Goal: Transaction & Acquisition: Book appointment/travel/reservation

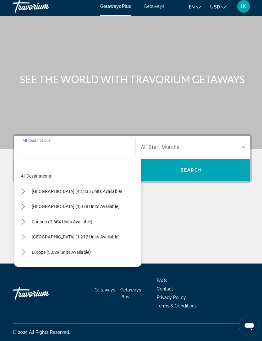
click at [43, 190] on span "[GEOGRAPHIC_DATA] (42,335 units available)" at bounding box center [75, 192] width 89 height 5
type input "**********"
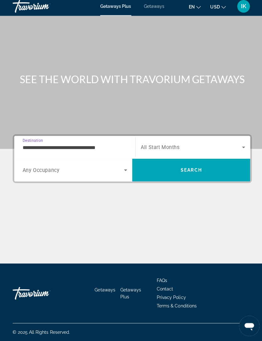
click at [206, 145] on span "Search widget" at bounding box center [189, 149] width 100 height 8
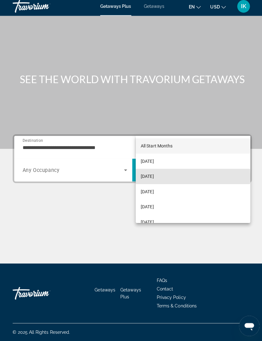
click at [180, 175] on mat-option "[DATE]" at bounding box center [190, 177] width 113 height 15
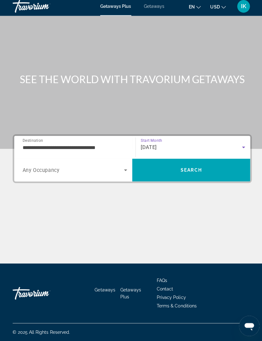
click at [206, 164] on span "Search" at bounding box center [189, 171] width 117 height 15
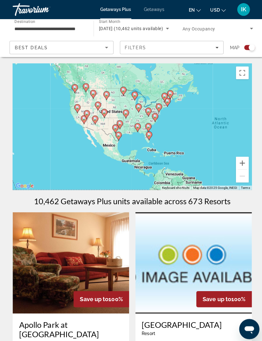
click at [35, 49] on span "Best Deals" at bounding box center [31, 47] width 33 height 5
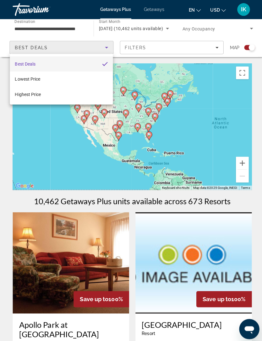
click at [25, 48] on div at bounding box center [131, 170] width 262 height 341
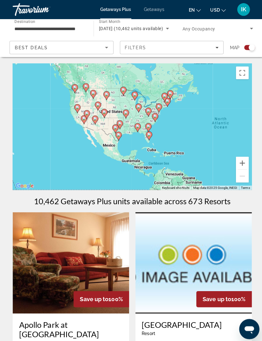
click at [28, 48] on span "Best Deals" at bounding box center [31, 47] width 33 height 5
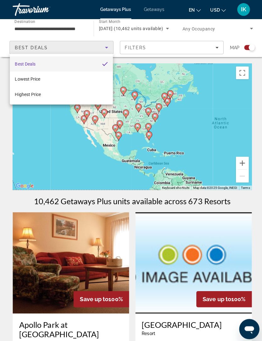
click at [23, 48] on div at bounding box center [131, 170] width 262 height 341
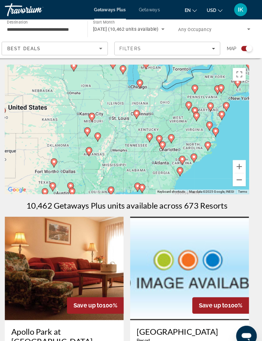
click at [128, 139] on div "To navigate, press the arrow keys. To activate drag with keyboard, press Alt + …" at bounding box center [131, 126] width 237 height 126
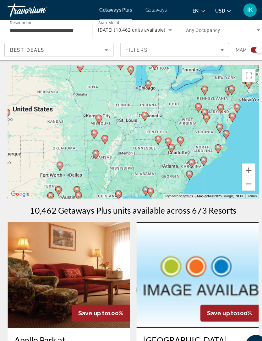
scroll to position [1, 0]
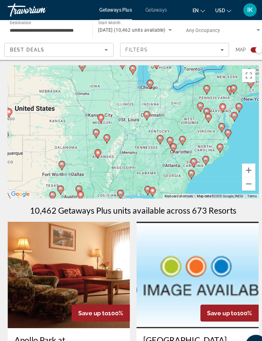
click at [240, 71] on button "Toggle fullscreen view" at bounding box center [240, 71] width 13 height 13
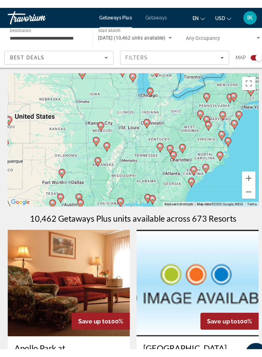
scroll to position [8, 0]
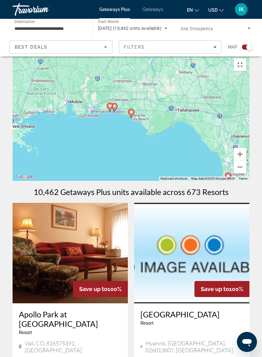
type input "**********"
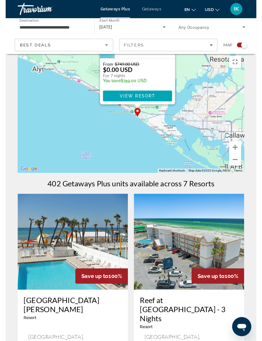
scroll to position [0, 0]
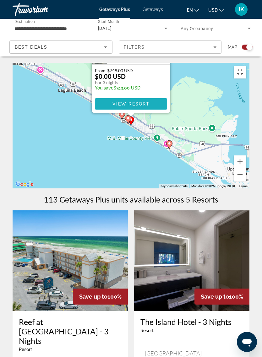
click at [157, 111] on span "Main content" at bounding box center [131, 103] width 72 height 15
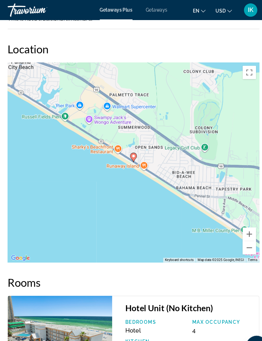
scroll to position [891, 0]
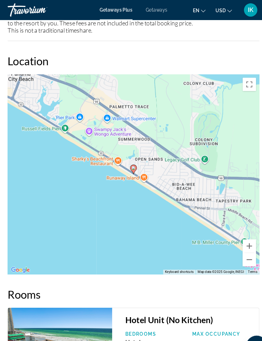
click at [136, 167] on div "To activate drag with keyboard, press Alt + Enter. Once in keyboard drag state,…" at bounding box center [131, 164] width 237 height 188
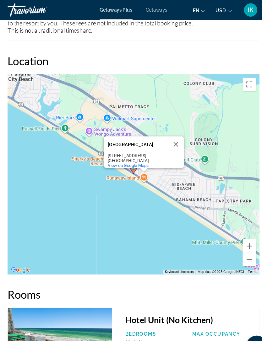
click at [136, 168] on div "To activate drag with keyboard, press Alt + Enter. Once in keyboard drag state,…" at bounding box center [131, 164] width 237 height 188
click at [134, 168] on div "To activate drag with keyboard, press Alt + Enter. Once in keyboard drag state,…" at bounding box center [131, 164] width 237 height 188
click at [133, 153] on span "View on Google Maps" at bounding box center [126, 155] width 39 height 5
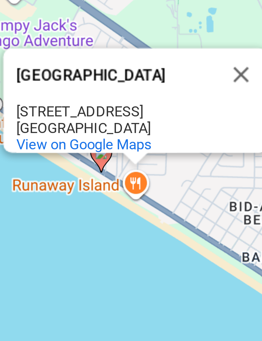
click at [164, 131] on button "Close" at bounding box center [171, 138] width 15 height 15
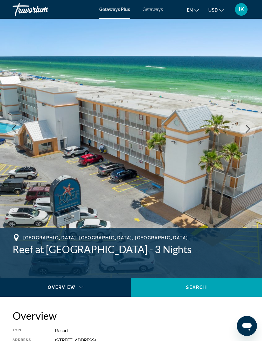
scroll to position [0, 0]
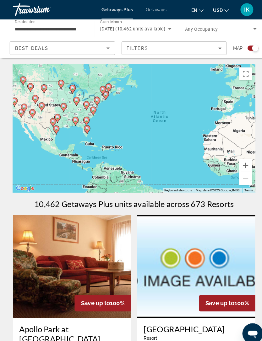
click at [242, 73] on button "Toggle fullscreen view" at bounding box center [240, 72] width 13 height 13
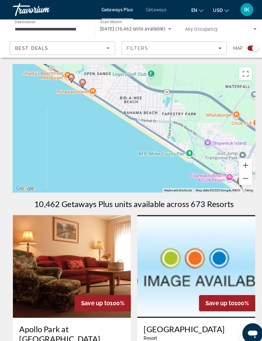
click at [235, 78] on button "Toggle fullscreen view" at bounding box center [240, 72] width 13 height 13
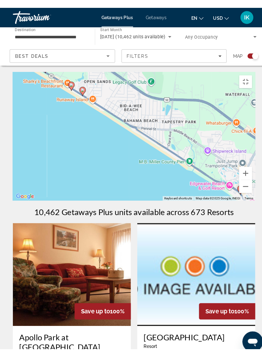
scroll to position [8, 0]
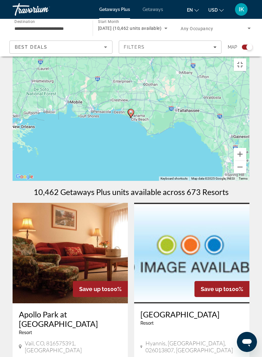
type input "**********"
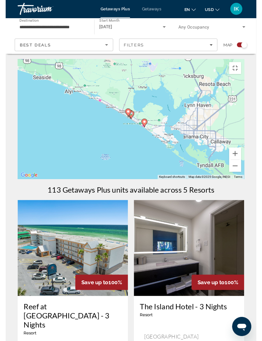
scroll to position [0, 0]
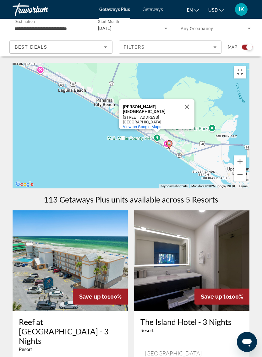
click at [185, 114] on button "Close" at bounding box center [186, 106] width 15 height 15
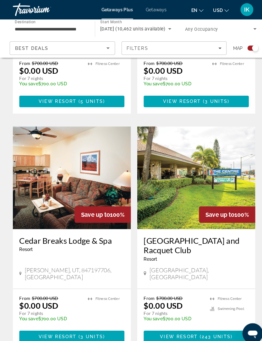
scroll to position [1285, 0]
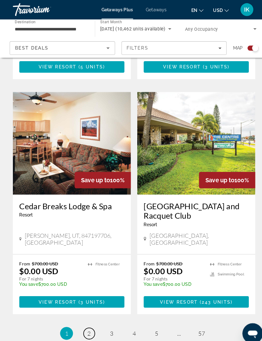
click at [86, 323] on span "2" at bounding box center [86, 326] width 3 height 7
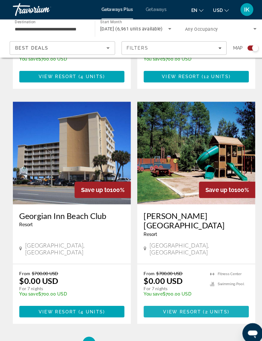
scroll to position [1257, 0]
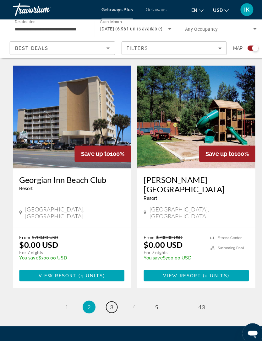
click at [108, 297] on span "3" at bounding box center [108, 300] width 3 height 7
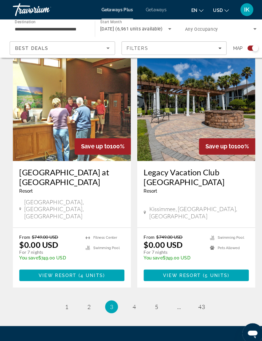
scroll to position [1302, 0]
click at [131, 297] on span "4" at bounding box center [130, 300] width 3 height 7
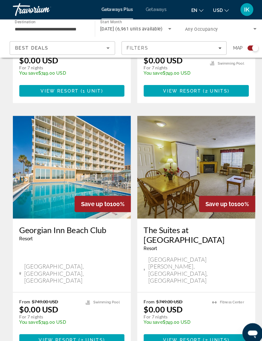
scroll to position [808, 0]
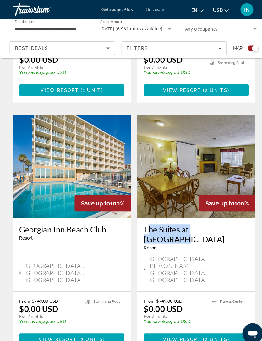
click at [205, 219] on div "The Suites at [GEOGRAPHIC_DATA] - This is an adults only resort" at bounding box center [191, 234] width 103 height 30
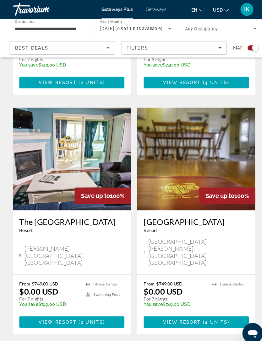
scroll to position [1295, 0]
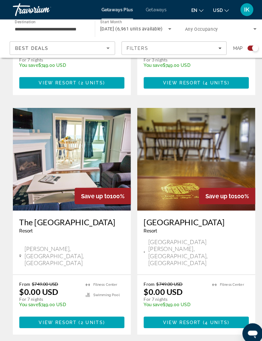
click at [153, 341] on span "5" at bounding box center [152, 345] width 3 height 7
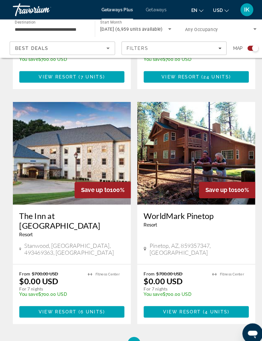
scroll to position [1285, 0]
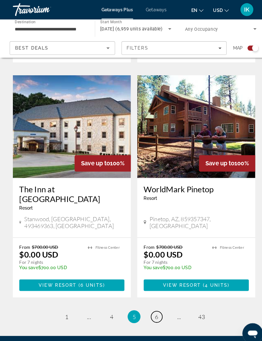
click at [153, 304] on link "page 6" at bounding box center [153, 309] width 11 height 11
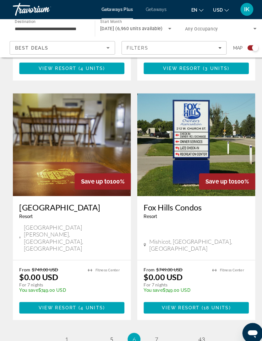
scroll to position [1277, 0]
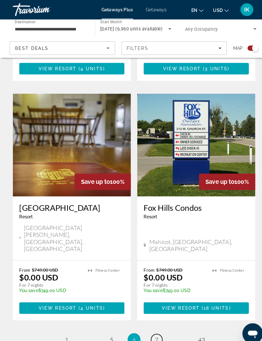
click at [151, 327] on link "page 7" at bounding box center [153, 332] width 11 height 11
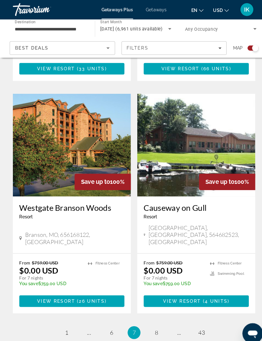
scroll to position [1273, 0]
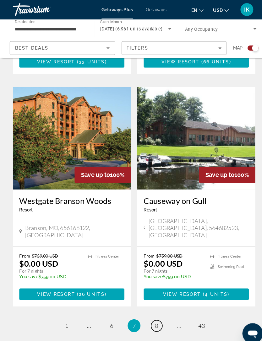
click at [155, 313] on link "page 8" at bounding box center [153, 318] width 11 height 11
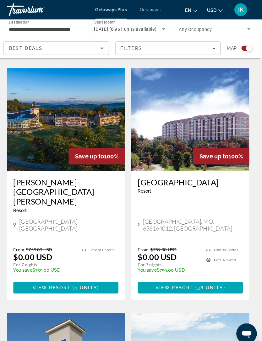
scroll to position [812, 0]
click at [186, 274] on span "Main content" at bounding box center [191, 281] width 103 height 15
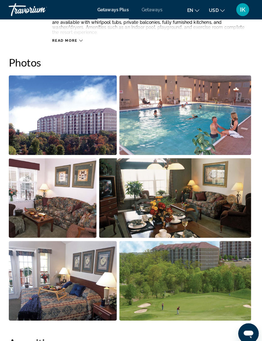
scroll to position [379, 0]
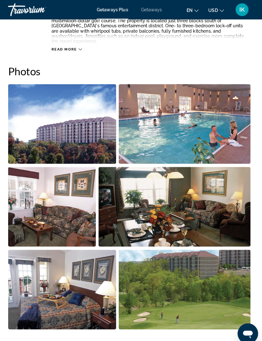
click at [86, 135] on img "Open full-screen image slider" at bounding box center [65, 121] width 105 height 78
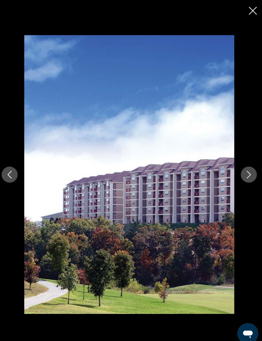
click at [249, 171] on button "Next image" at bounding box center [248, 171] width 16 height 16
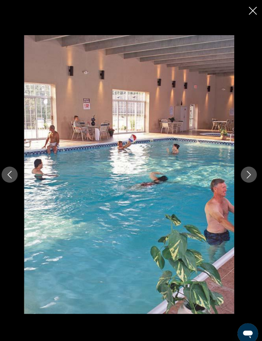
click at [241, 175] on button "Next image" at bounding box center [248, 171] width 16 height 16
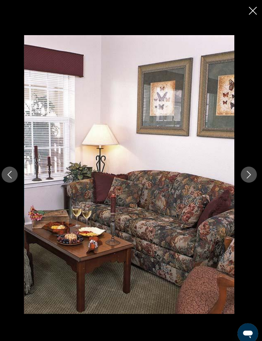
click at [245, 173] on icon "Next image" at bounding box center [248, 171] width 8 height 8
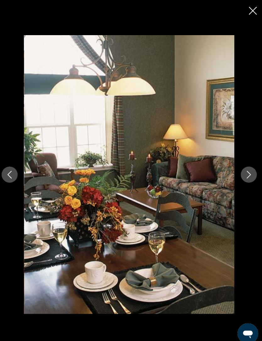
click at [245, 172] on icon "Next image" at bounding box center [248, 171] width 8 height 8
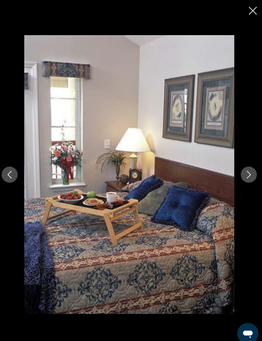
click at [245, 172] on icon "Next image" at bounding box center [248, 171] width 8 height 8
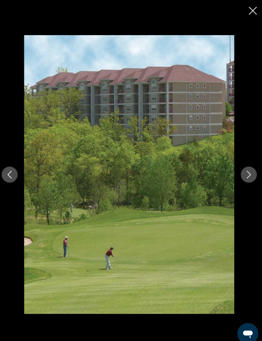
click at [244, 172] on icon "Next image" at bounding box center [248, 171] width 8 height 8
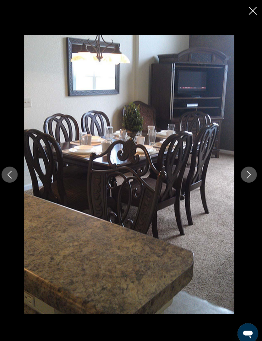
click at [245, 168] on icon "Next image" at bounding box center [248, 171] width 8 height 8
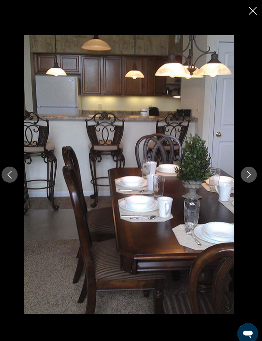
click at [246, 172] on icon "Next image" at bounding box center [248, 171] width 4 height 8
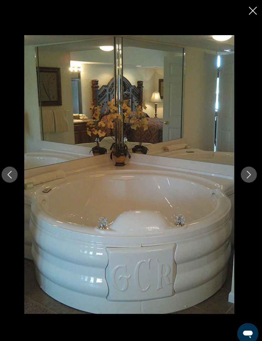
click at [244, 173] on icon "Next image" at bounding box center [248, 171] width 8 height 8
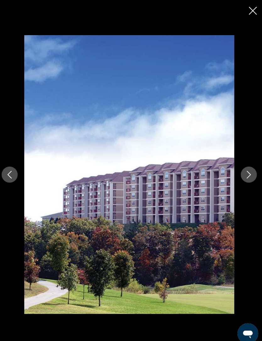
click at [245, 173] on icon "Next image" at bounding box center [248, 171] width 8 height 8
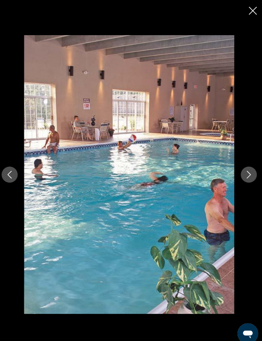
click at [245, 173] on icon "Next image" at bounding box center [248, 171] width 8 height 8
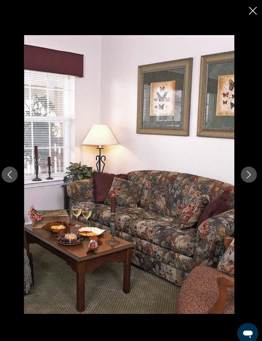
click at [248, 11] on icon "Close slideshow" at bounding box center [252, 11] width 8 height 8
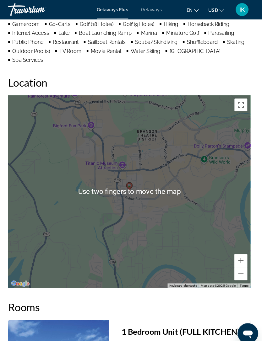
scroll to position [806, 0]
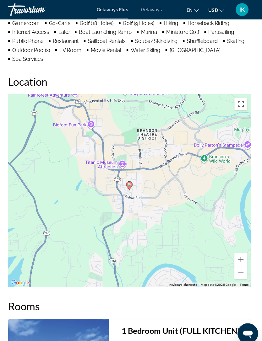
click at [235, 261] on button "Zoom out" at bounding box center [240, 267] width 13 height 13
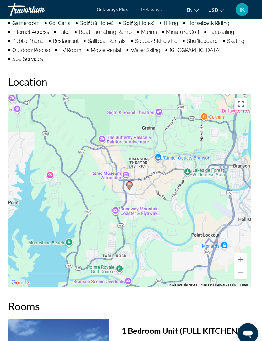
click at [237, 261] on button "Zoom out" at bounding box center [240, 267] width 13 height 13
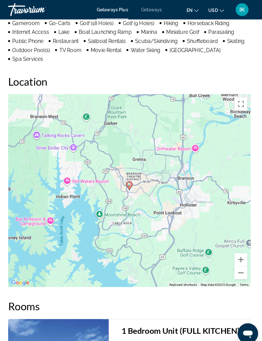
click at [239, 261] on button "Zoom out" at bounding box center [240, 267] width 13 height 13
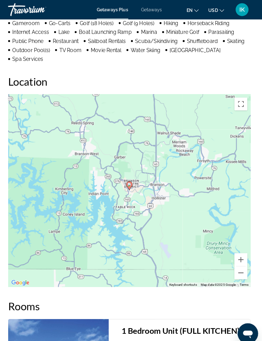
click at [239, 261] on button "Zoom out" at bounding box center [240, 267] width 13 height 13
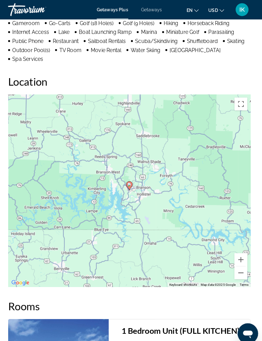
click at [239, 261] on button "Zoom out" at bounding box center [240, 267] width 13 height 13
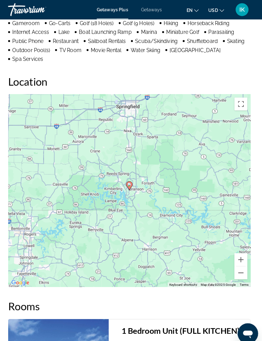
click at [239, 261] on button "Zoom out" at bounding box center [240, 267] width 13 height 13
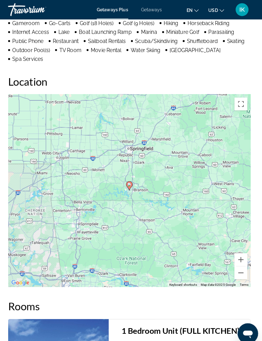
click at [239, 261] on button "Zoom out" at bounding box center [240, 267] width 13 height 13
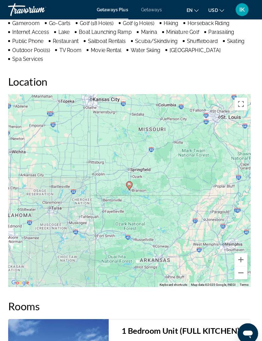
click at [240, 261] on button "Zoom out" at bounding box center [240, 267] width 13 height 13
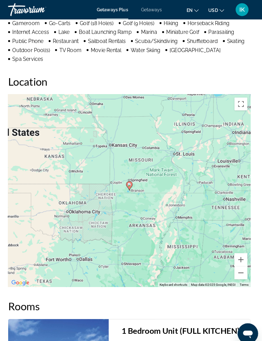
click at [239, 261] on button "Zoom out" at bounding box center [240, 267] width 13 height 13
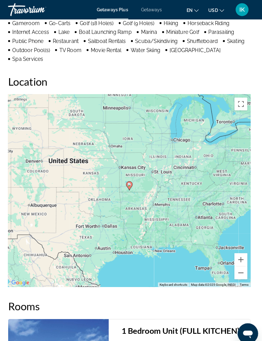
click at [243, 247] on div "To activate drag with keyboard, press Alt + Enter. Once in keyboard drag state,…" at bounding box center [131, 186] width 237 height 188
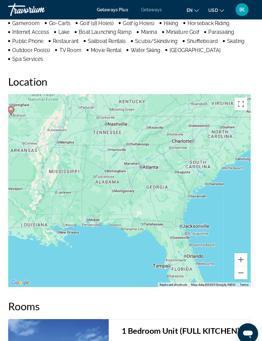
click at [236, 261] on button "Zoom out" at bounding box center [240, 267] width 13 height 13
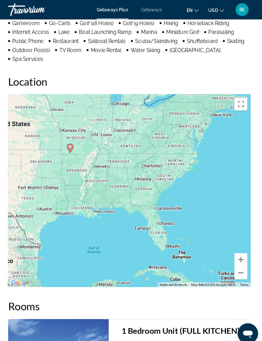
click at [239, 248] on button "Zoom in" at bounding box center [240, 254] width 13 height 13
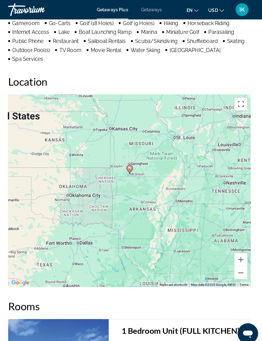
click at [235, 248] on button "Zoom in" at bounding box center [240, 254] width 13 height 13
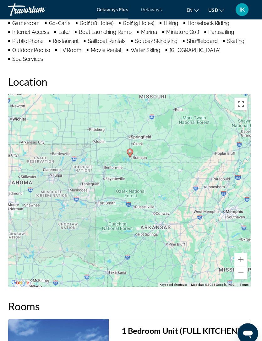
click at [238, 248] on button "Zoom in" at bounding box center [240, 254] width 13 height 13
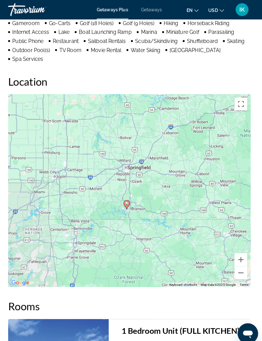
click at [234, 248] on button "Zoom in" at bounding box center [240, 254] width 13 height 13
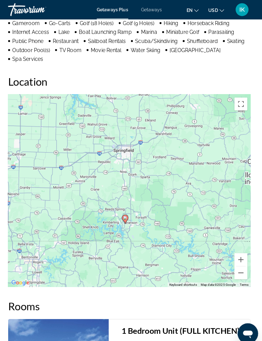
click at [234, 248] on button "Zoom in" at bounding box center [240, 254] width 13 height 13
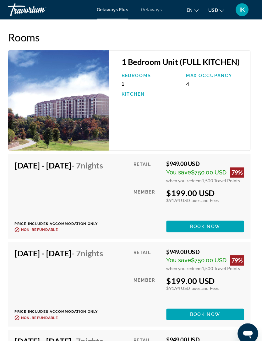
scroll to position [1069, 0]
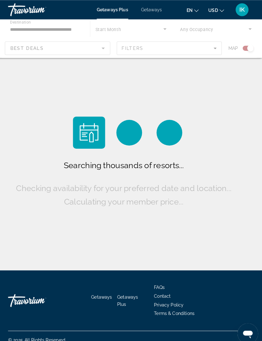
scroll to position [20, 0]
